Goal: Navigation & Orientation: Go to known website

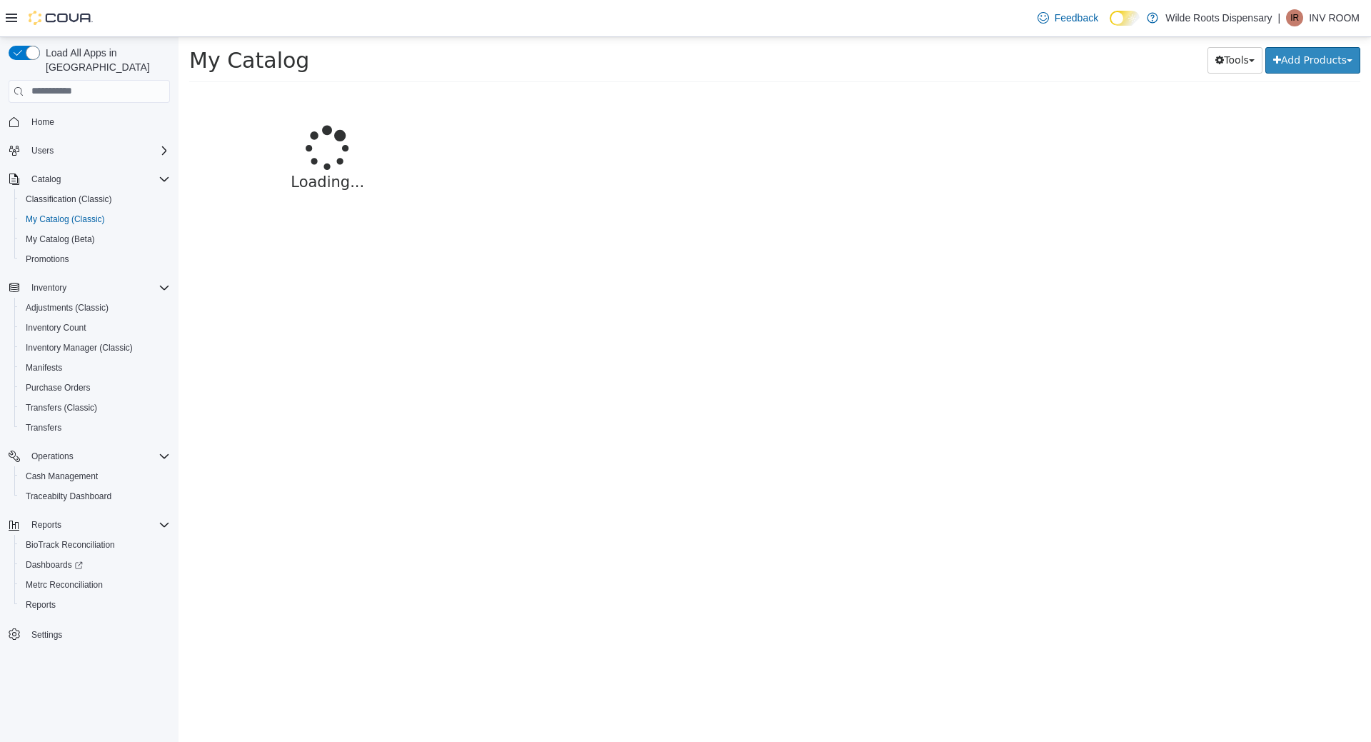
click at [1316, 23] on p "INV ROOM" at bounding box center [1334, 17] width 51 height 17
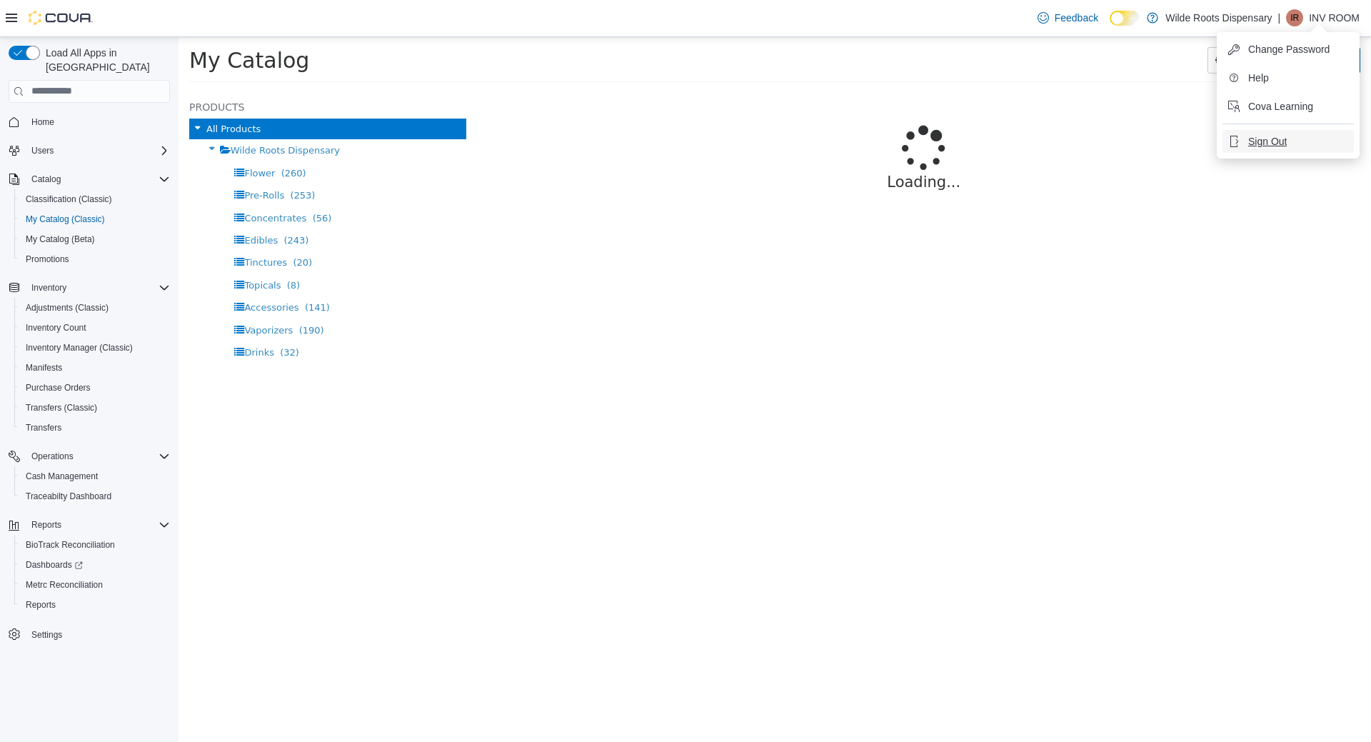
click at [1292, 136] on button "Sign Out" at bounding box center [1287, 141] width 131 height 23
